Goal: Transaction & Acquisition: Download file/media

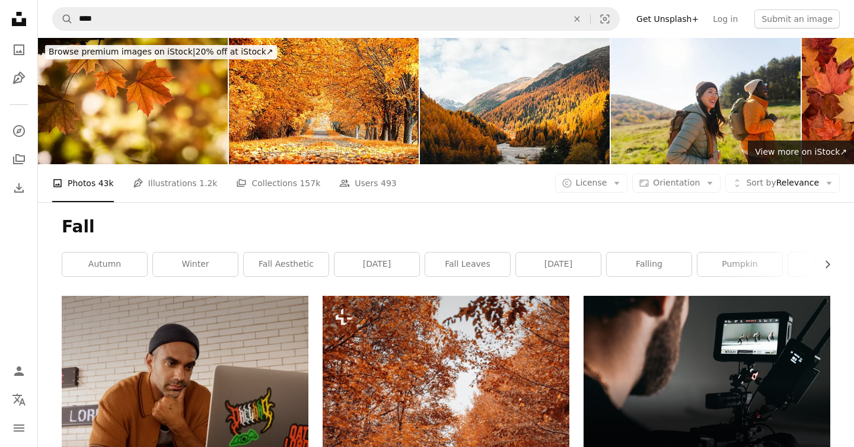
scroll to position [4799, 0]
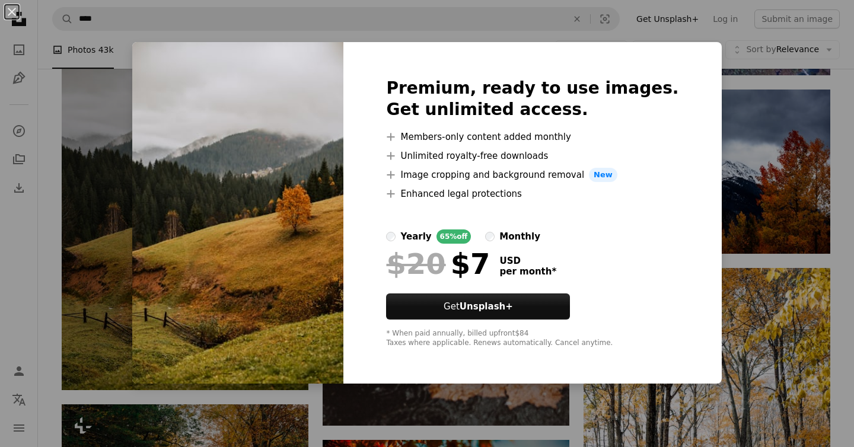
click at [760, 130] on div "An X shape Premium, ready to use images. Get unlimited access. A plus sign Memb…" at bounding box center [427, 223] width 854 height 447
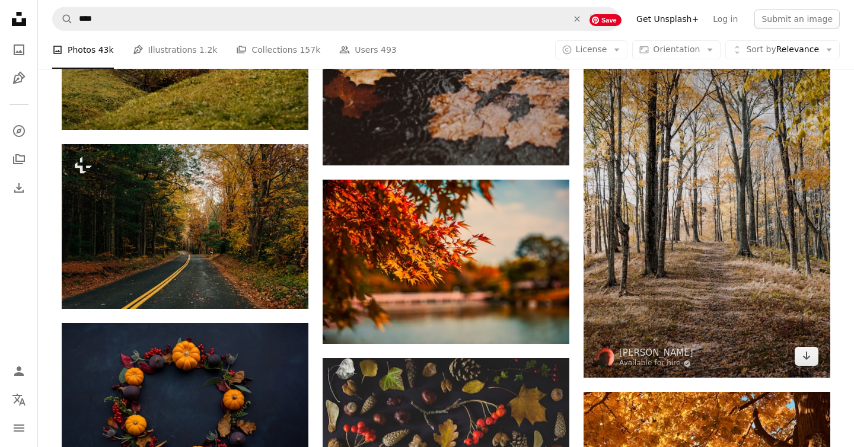
scroll to position [5067, 0]
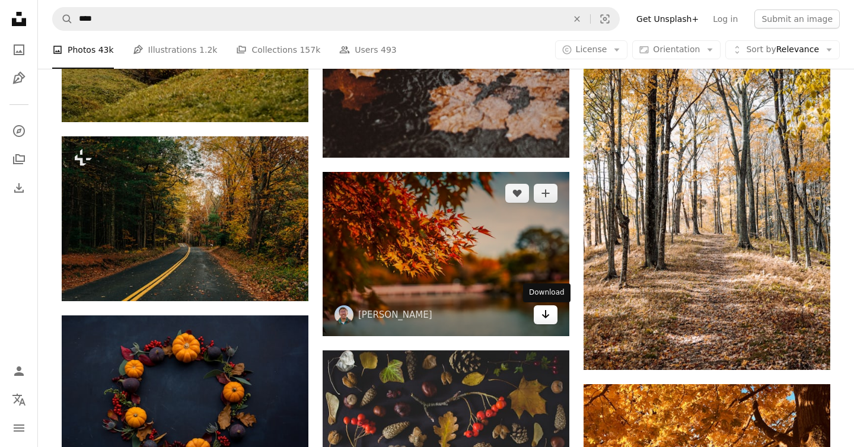
click at [547, 317] on icon "Download" at bounding box center [546, 314] width 8 height 8
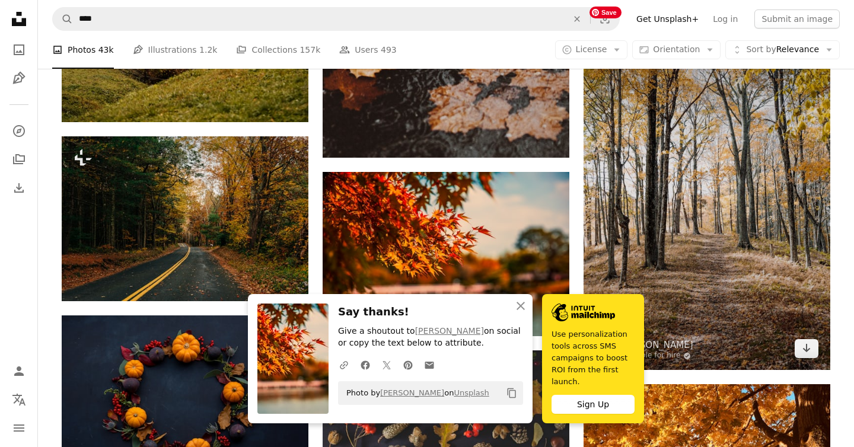
click at [749, 311] on img at bounding box center [707, 185] width 247 height 370
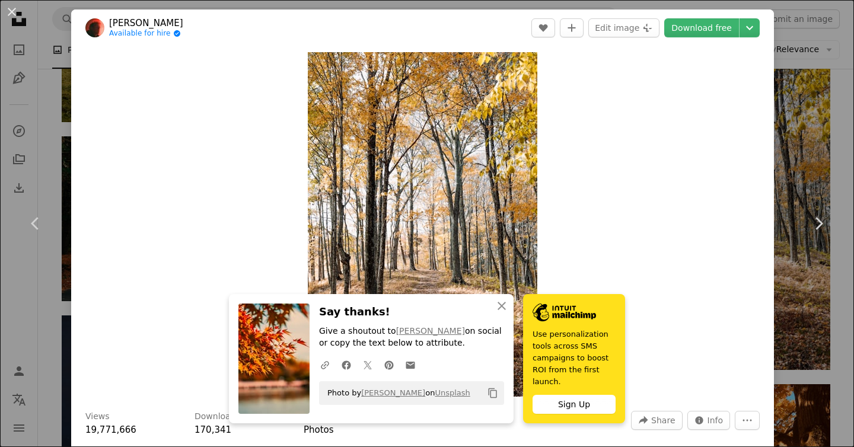
click at [827, 145] on div "An X shape Chevron left Chevron right [PERSON_NAME] Available for hire A checkm…" at bounding box center [427, 223] width 854 height 447
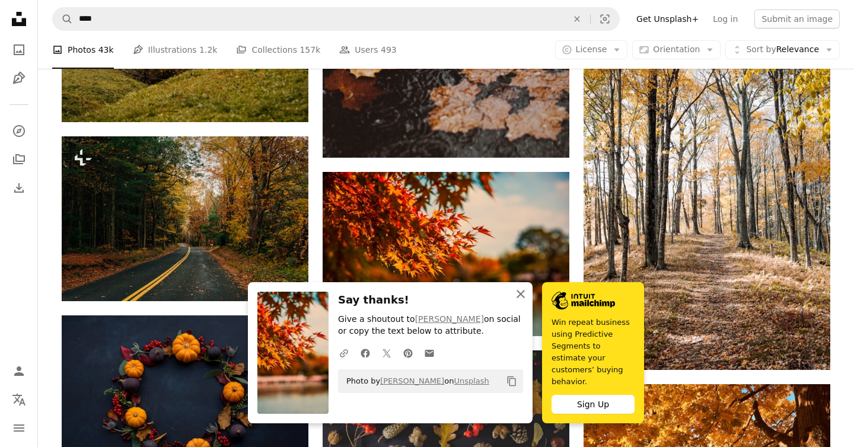
click at [522, 299] on icon "An X shape" at bounding box center [521, 294] width 14 height 14
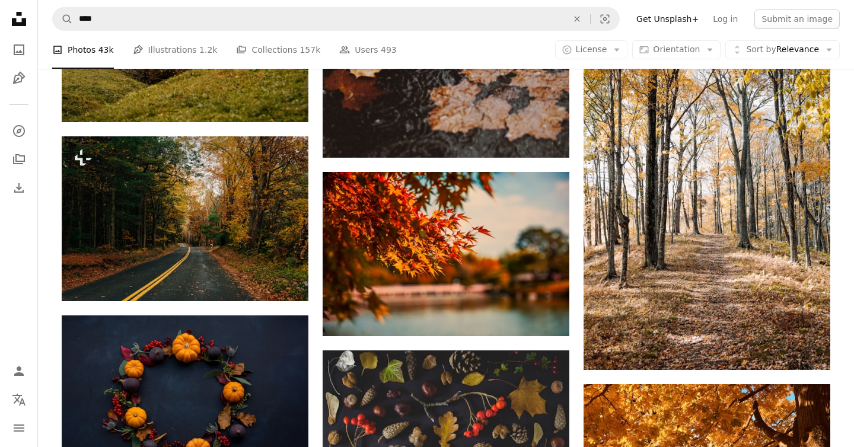
click at [847, 64] on div "A photo Photos 43k Pen Tool Illustrations 1.2k A stack of folders Collections 1…" at bounding box center [446, 50] width 816 height 38
click at [847, 63] on div "A photo Photos 43k Pen Tool Illustrations 1.2k A stack of folders Collections 1…" at bounding box center [446, 50] width 816 height 38
click at [494, 52] on div "A photo Photos 43k Pen Tool Illustrations 1.2k A stack of folders Collections 1…" at bounding box center [445, 50] width 787 height 38
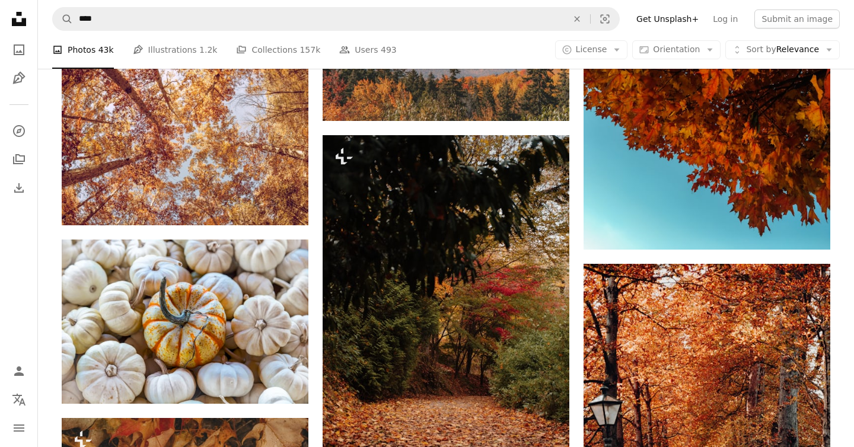
scroll to position [6002, 0]
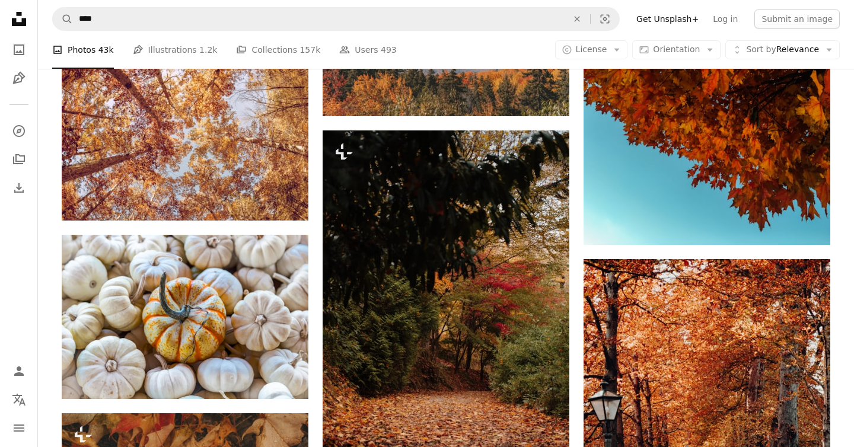
click at [522, 47] on div "A photo Photos 43k Pen Tool Illustrations 1.2k A stack of folders Collections 1…" at bounding box center [445, 50] width 787 height 38
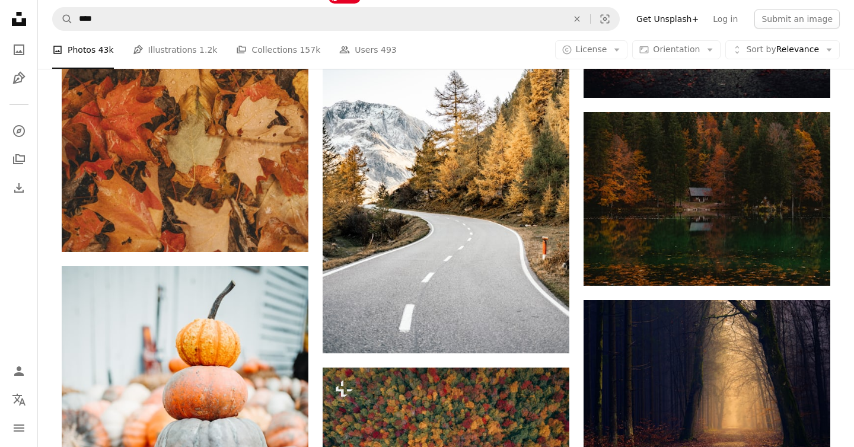
scroll to position [6525, 0]
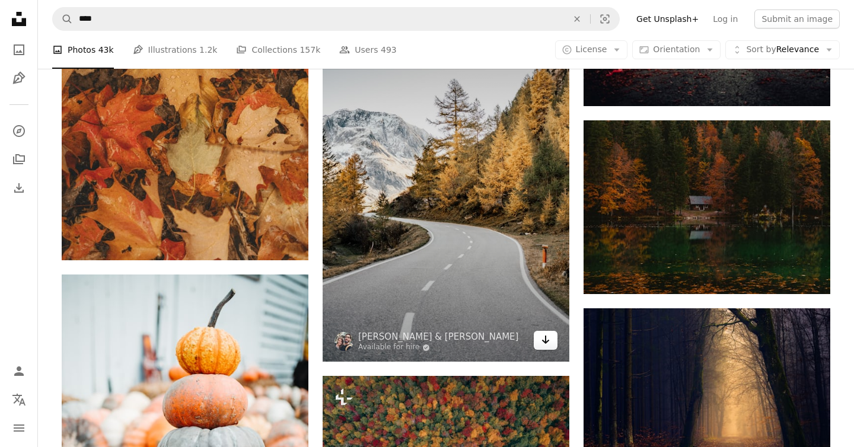
click at [545, 343] on icon "Download" at bounding box center [546, 340] width 8 height 8
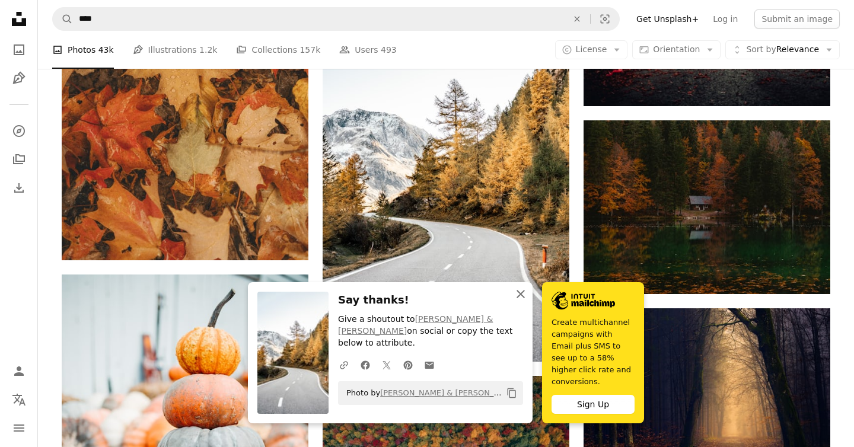
click at [524, 301] on icon "An X shape" at bounding box center [521, 294] width 14 height 14
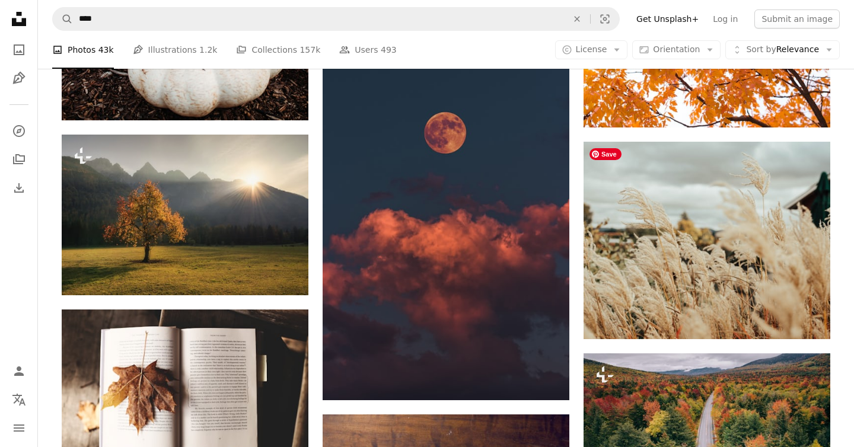
scroll to position [7050, 0]
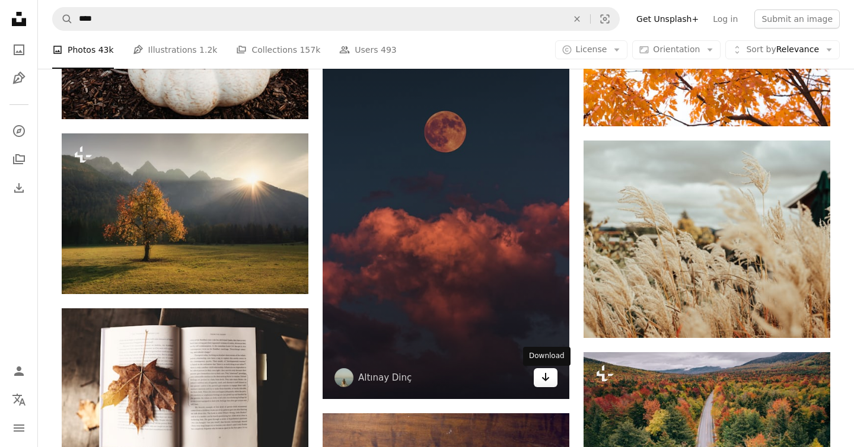
click at [549, 387] on link "Arrow pointing down" at bounding box center [546, 377] width 24 height 19
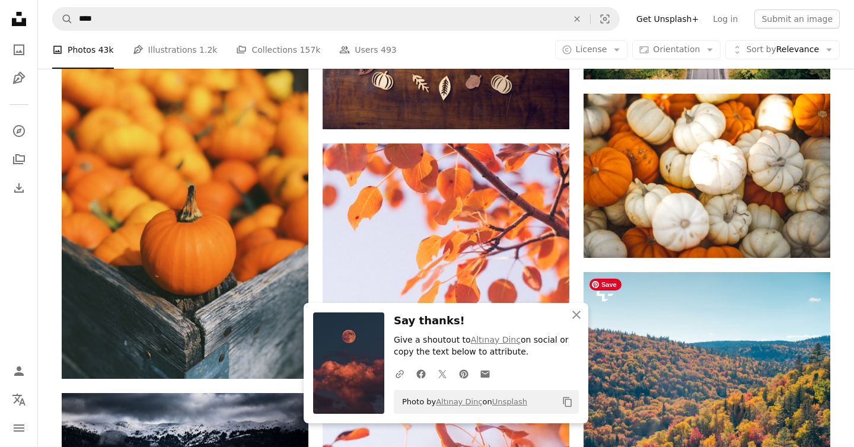
scroll to position [7491, 0]
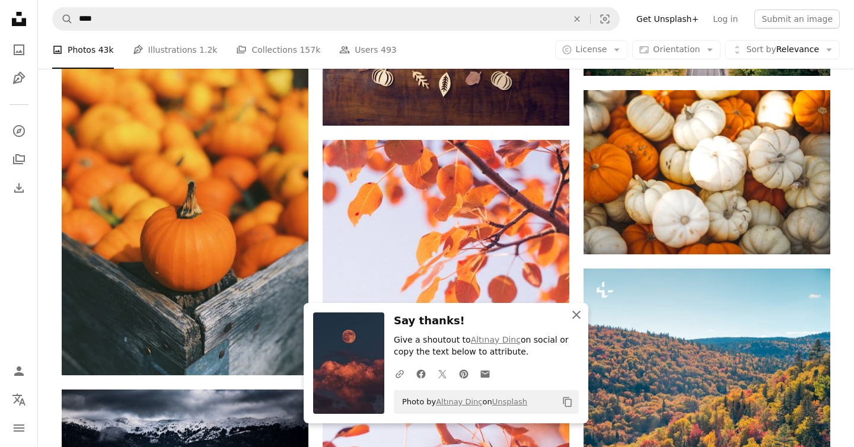
click at [576, 314] on icon "button" at bounding box center [576, 315] width 8 height 8
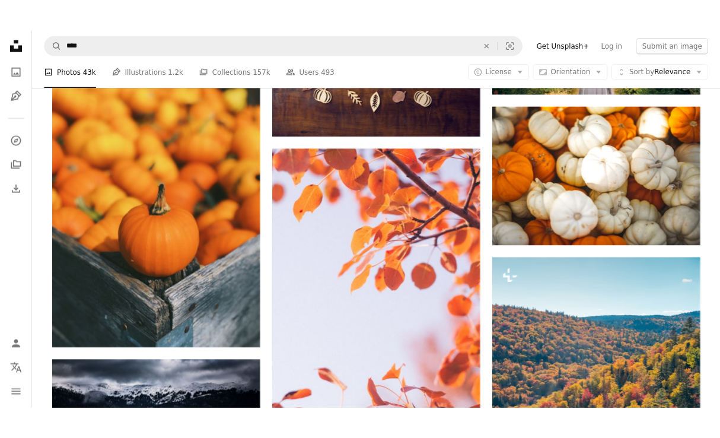
scroll to position [6478, 0]
